Goal: Browse casually: Explore the website without a specific task or goal

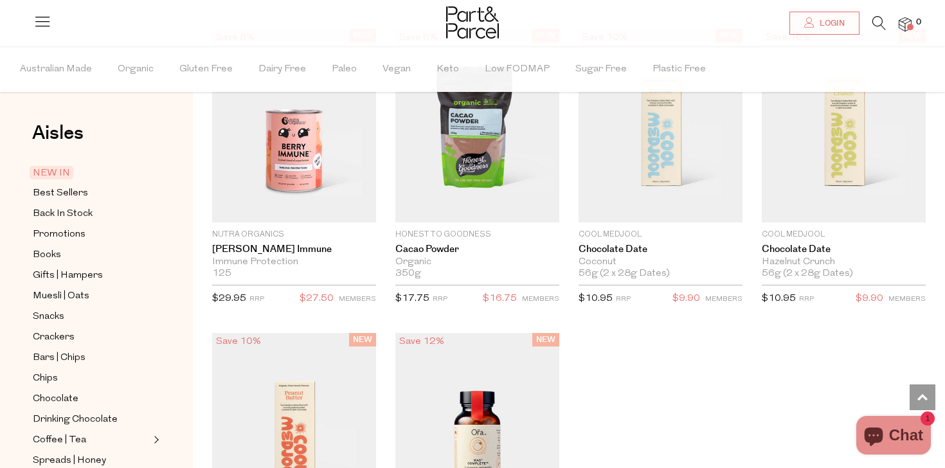
scroll to position [50, 0]
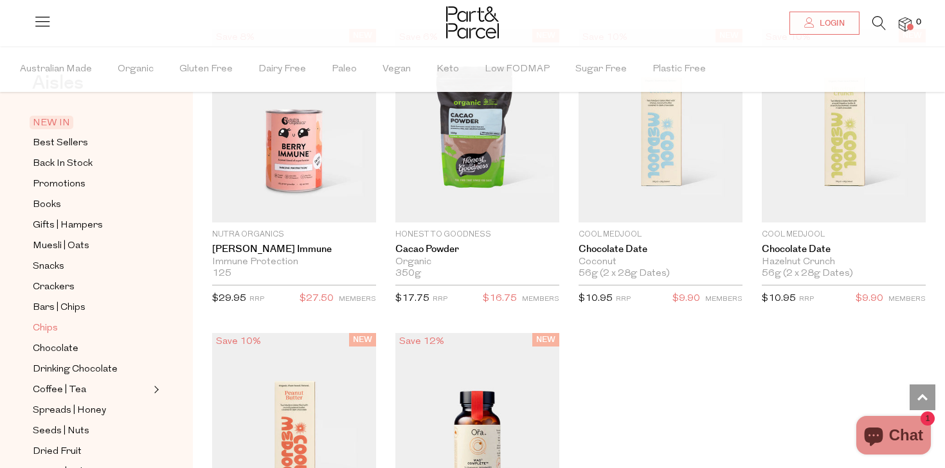
click at [46, 334] on span "Chips" at bounding box center [45, 328] width 25 height 15
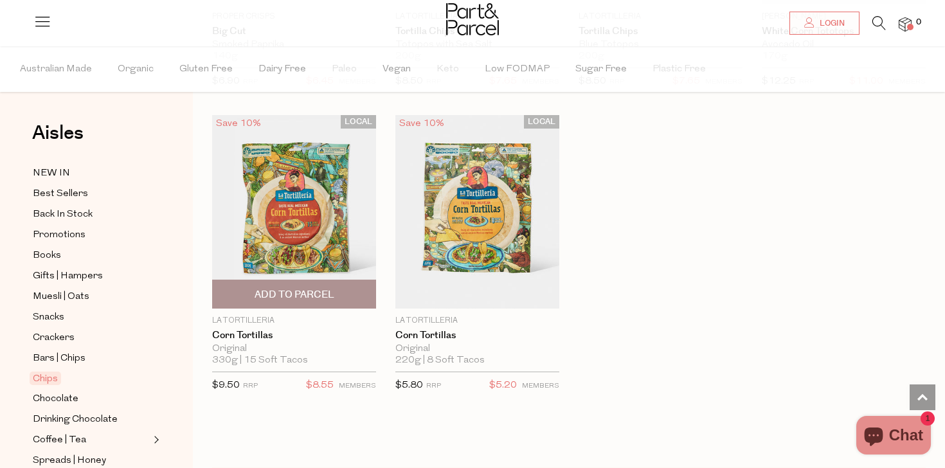
scroll to position [1277, 0]
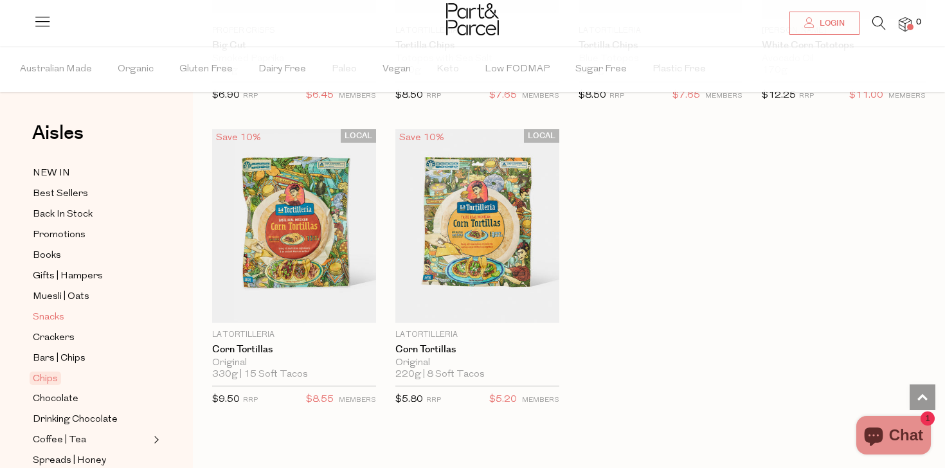
click at [48, 316] on span "Snacks" at bounding box center [48, 317] width 31 height 15
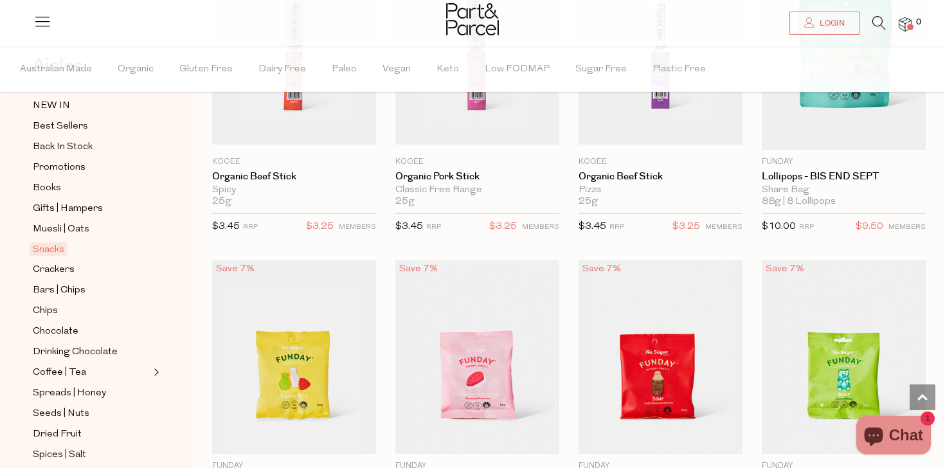
scroll to position [68, 0]
click at [53, 373] on span "Coffee | Tea" at bounding box center [59, 371] width 53 height 15
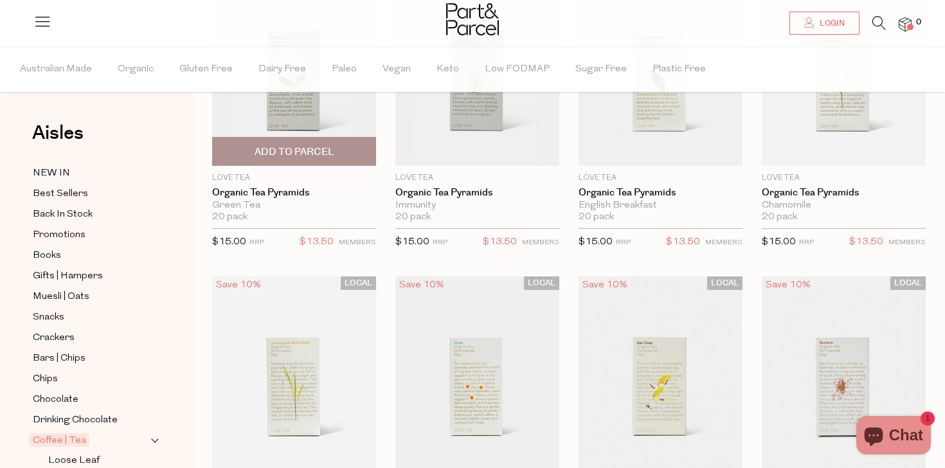
scroll to position [202, 0]
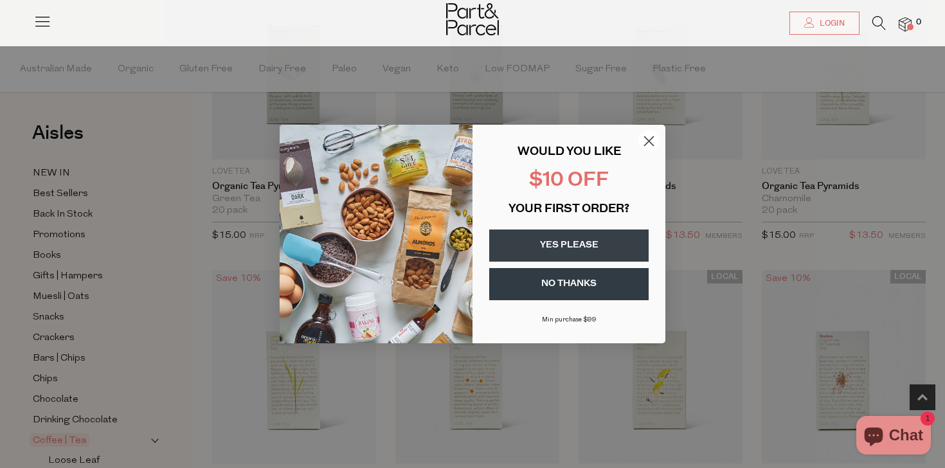
click at [648, 141] on icon "Close dialog" at bounding box center [649, 141] width 9 height 9
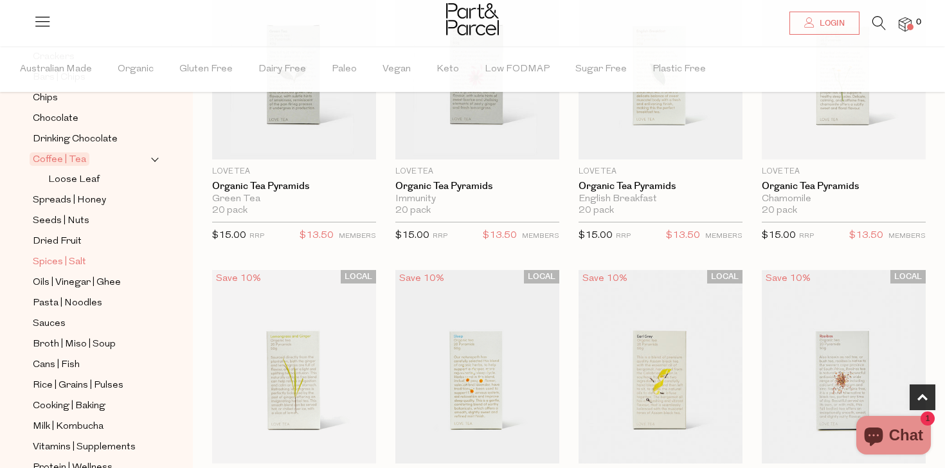
scroll to position [299, 0]
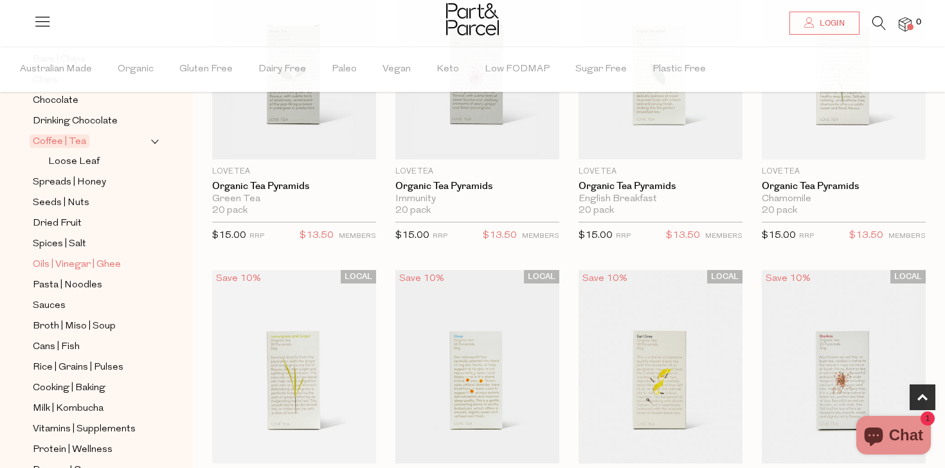
click at [100, 259] on span "Oils | Vinegar | Ghee" at bounding box center [77, 264] width 88 height 15
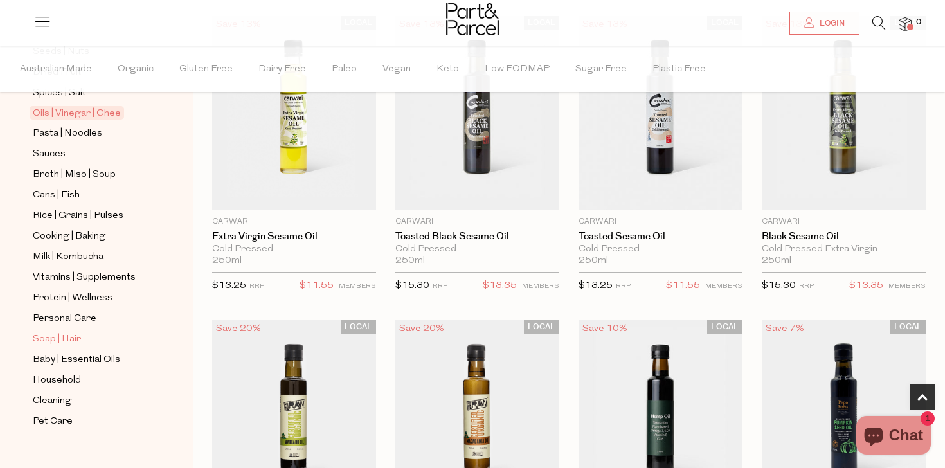
scroll to position [451, 0]
click at [71, 317] on span "Personal Care" at bounding box center [65, 317] width 64 height 15
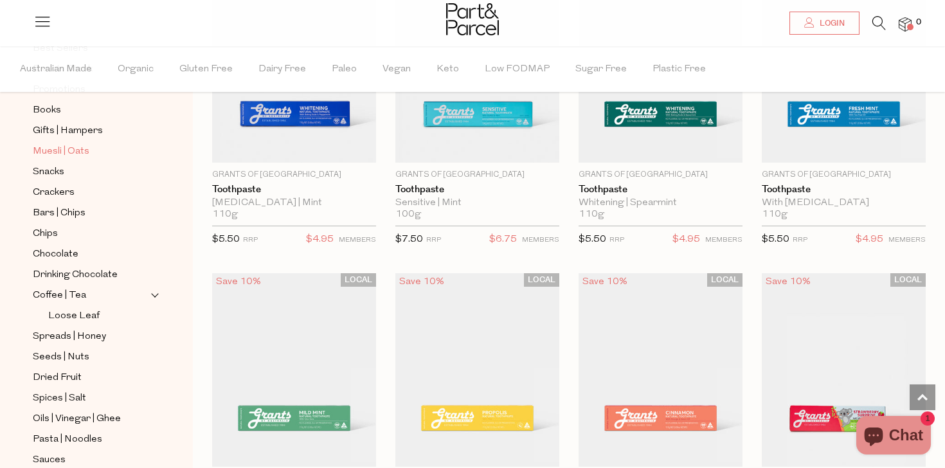
scroll to position [146, 0]
click at [76, 340] on span "Spreads | Honey" at bounding box center [69, 335] width 73 height 15
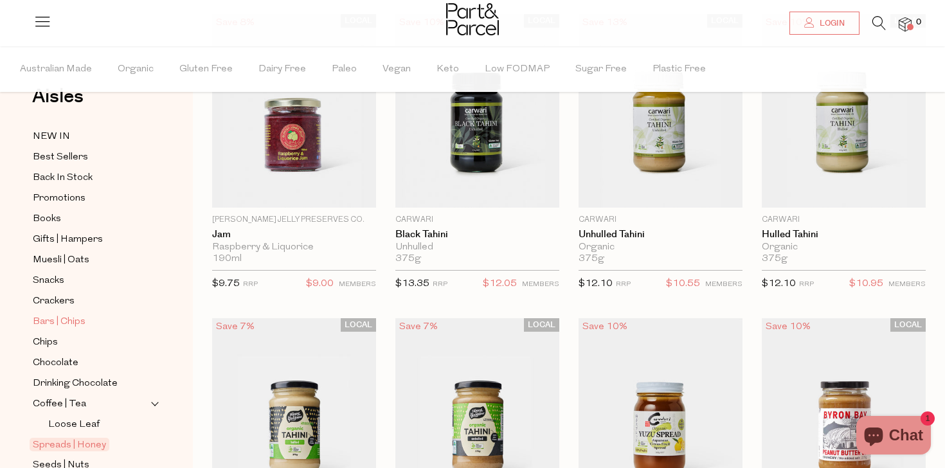
scroll to position [368, 0]
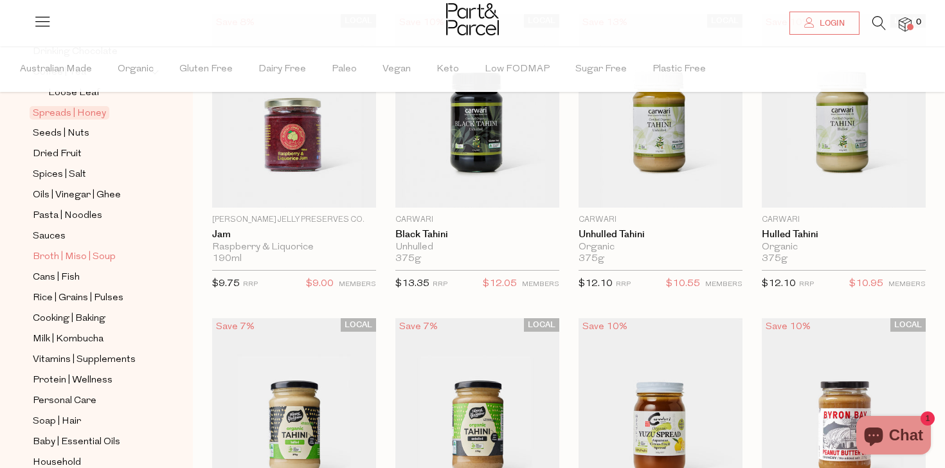
click at [65, 262] on span "Broth | Miso | Soup" at bounding box center [74, 256] width 83 height 15
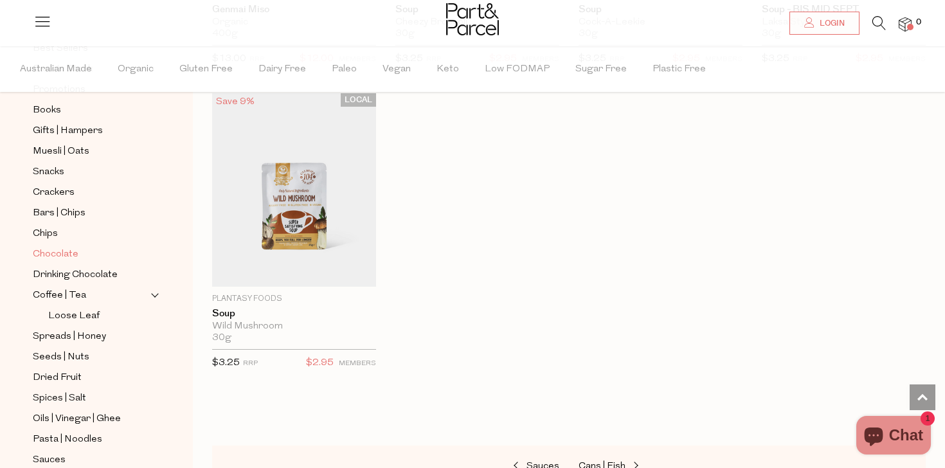
scroll to position [147, 0]
click at [58, 257] on span "Chocolate" at bounding box center [56, 253] width 46 height 15
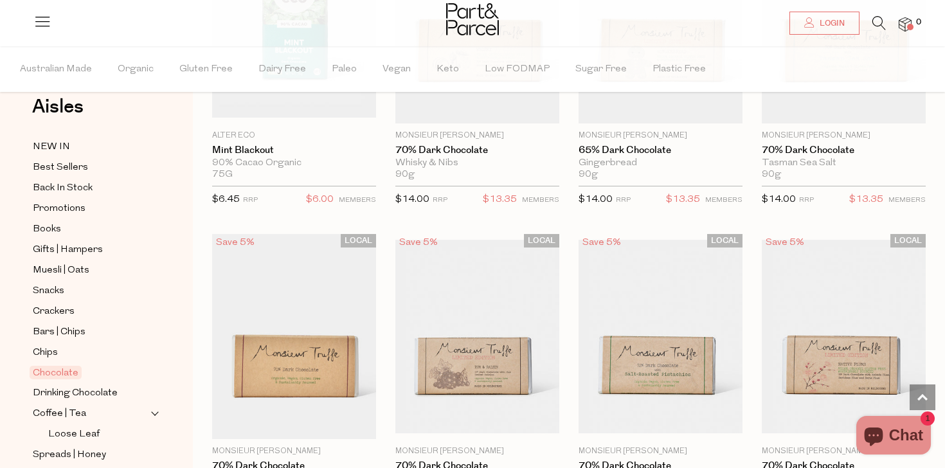
scroll to position [29, 0]
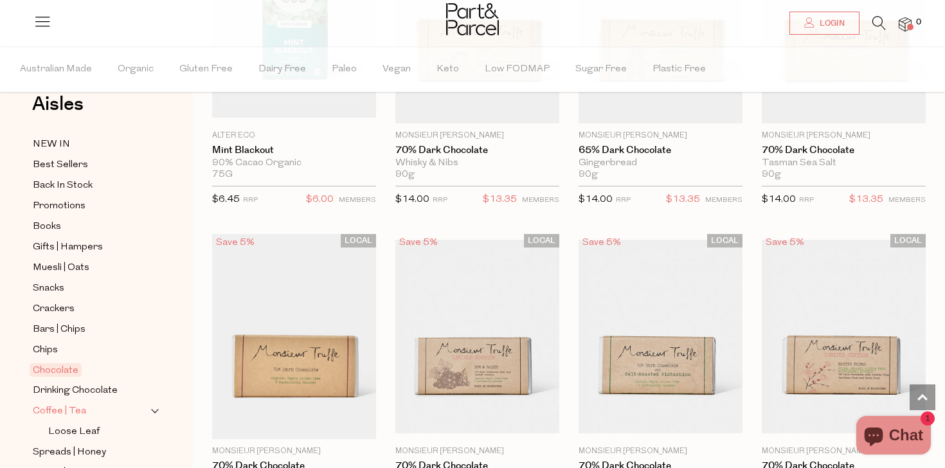
click at [78, 406] on span "Coffee | Tea" at bounding box center [59, 411] width 53 height 15
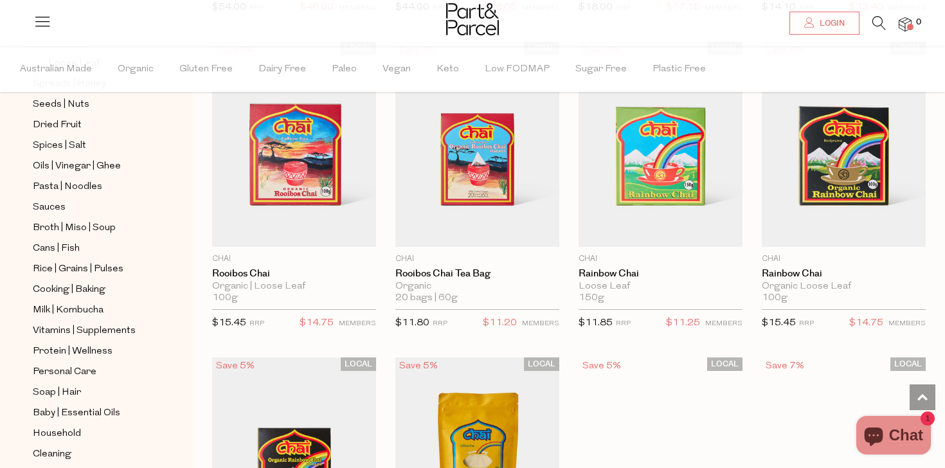
scroll to position [399, 0]
click at [90, 309] on span "Milk | Kombucha" at bounding box center [68, 308] width 71 height 15
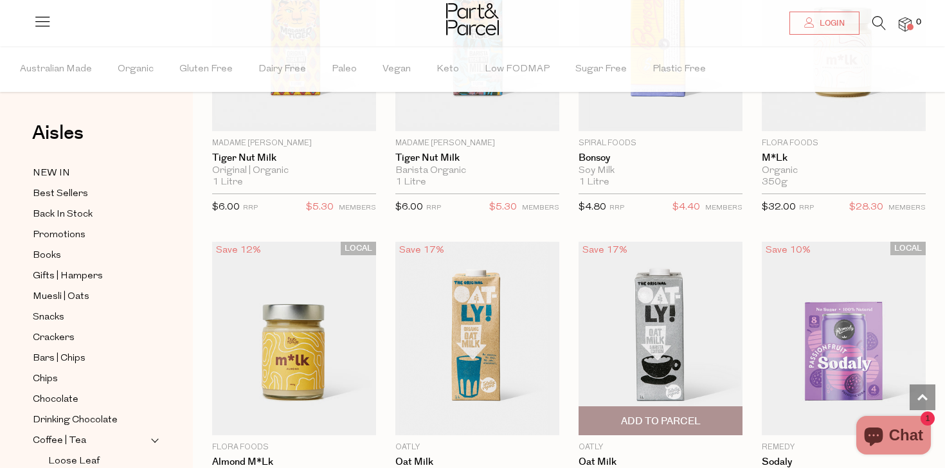
scroll to position [1017, 0]
